Goal: Find specific page/section: Find specific page/section

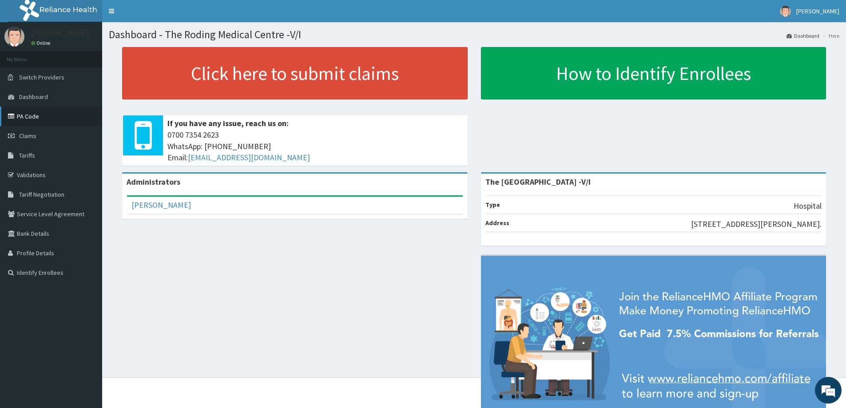
click at [31, 113] on link "PA Code" at bounding box center [51, 117] width 102 height 20
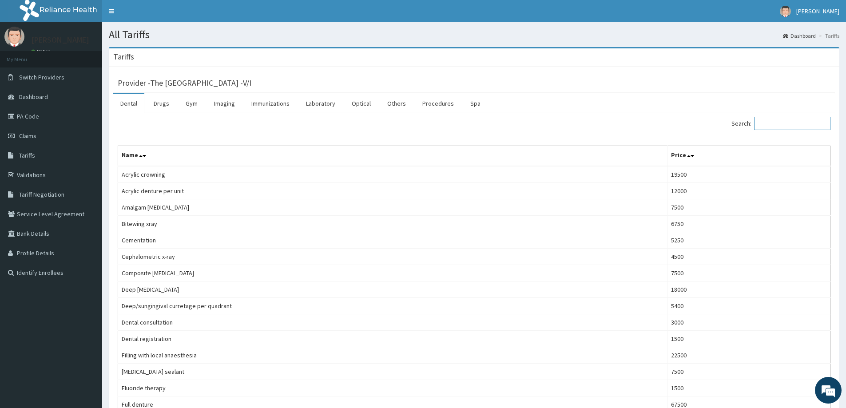
click at [785, 123] on input "Search:" at bounding box center [792, 123] width 76 height 13
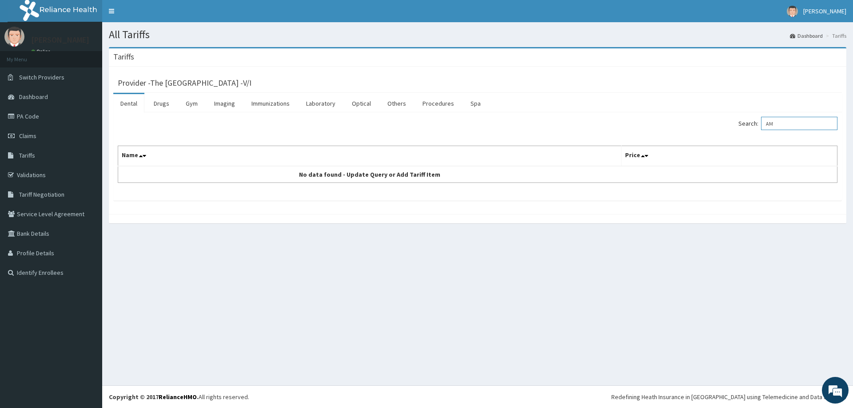
type input "A"
type input "M"
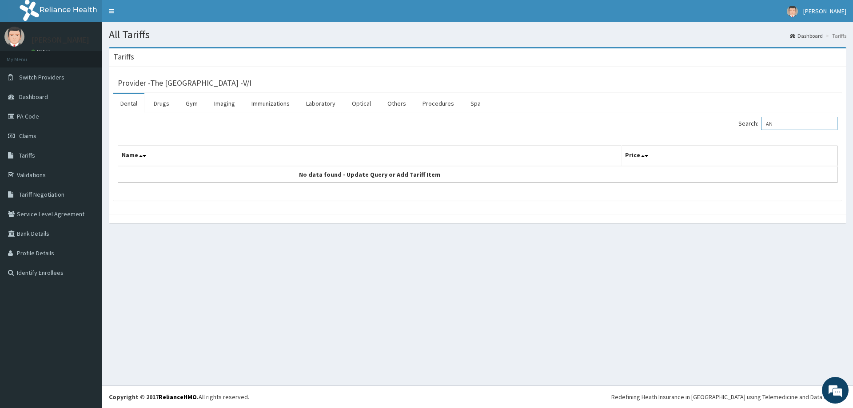
type input "A"
type input "O"
type input "A"
